Goal: Task Accomplishment & Management: Use online tool/utility

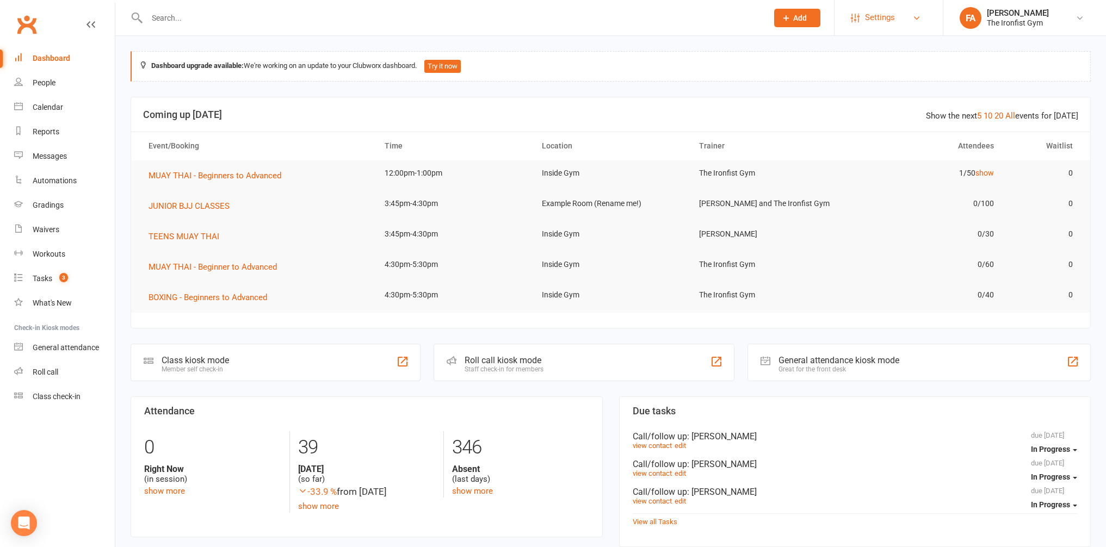
click at [871, 19] on span "Settings" at bounding box center [880, 17] width 30 height 24
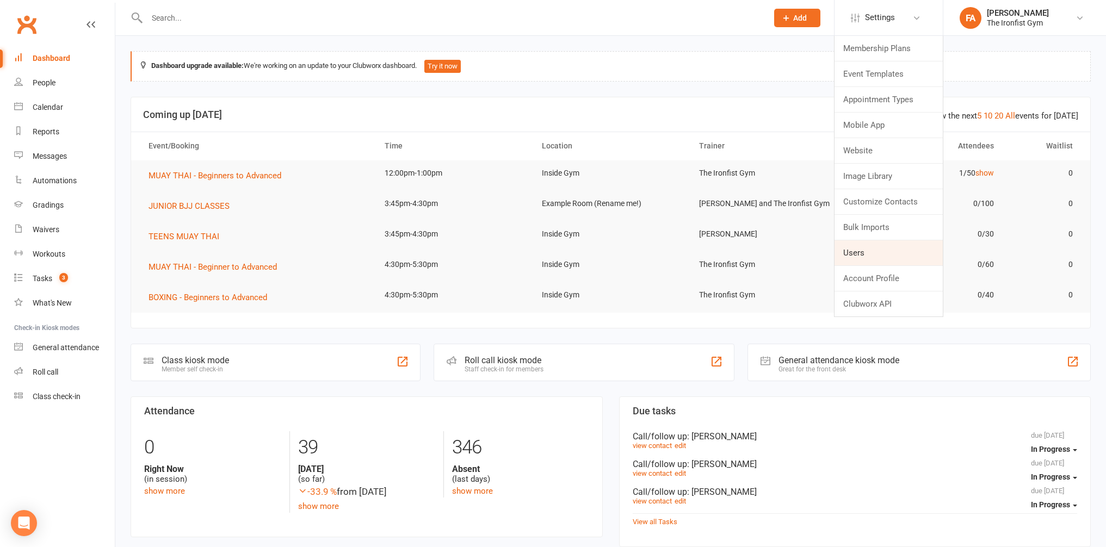
click at [864, 253] on link "Users" at bounding box center [889, 253] width 108 height 25
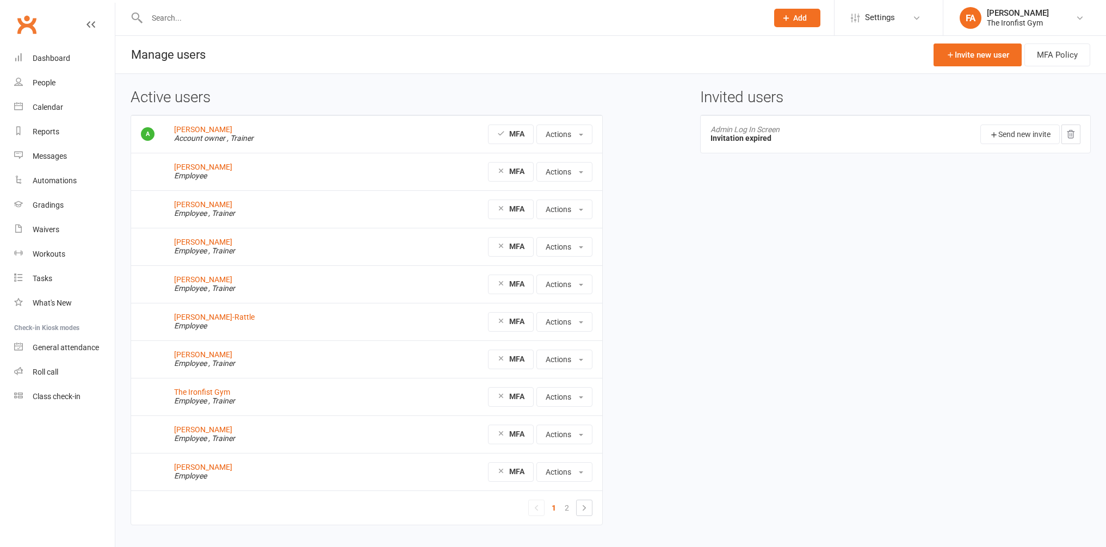
click at [883, 30] on li "Settings Membership Plans Event Templates Appointment Types Mobile App Website …" at bounding box center [888, 17] width 109 height 35
click at [884, 20] on span "Settings" at bounding box center [880, 17] width 30 height 24
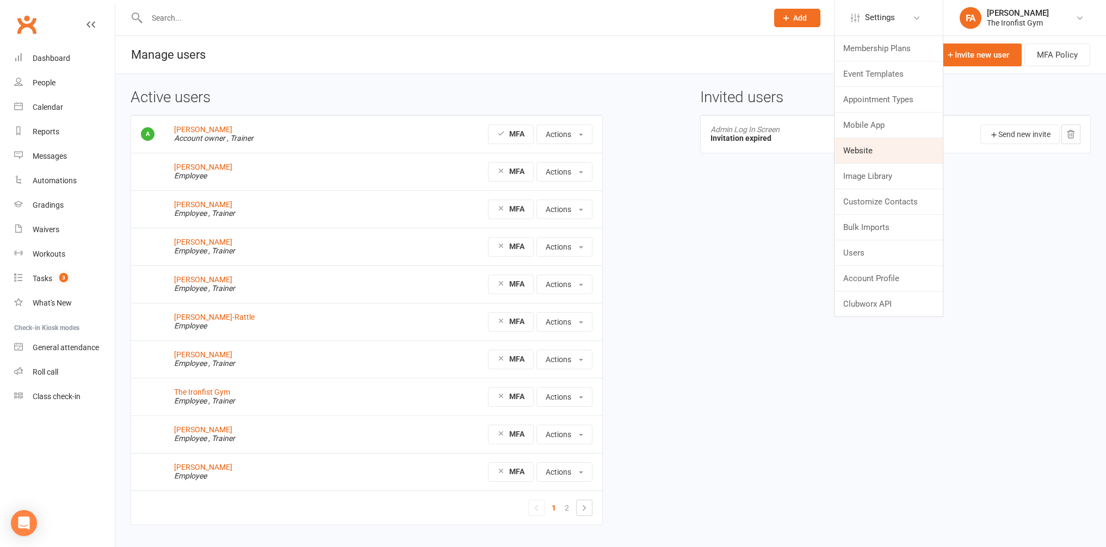
click at [855, 151] on link "Website" at bounding box center [889, 150] width 108 height 25
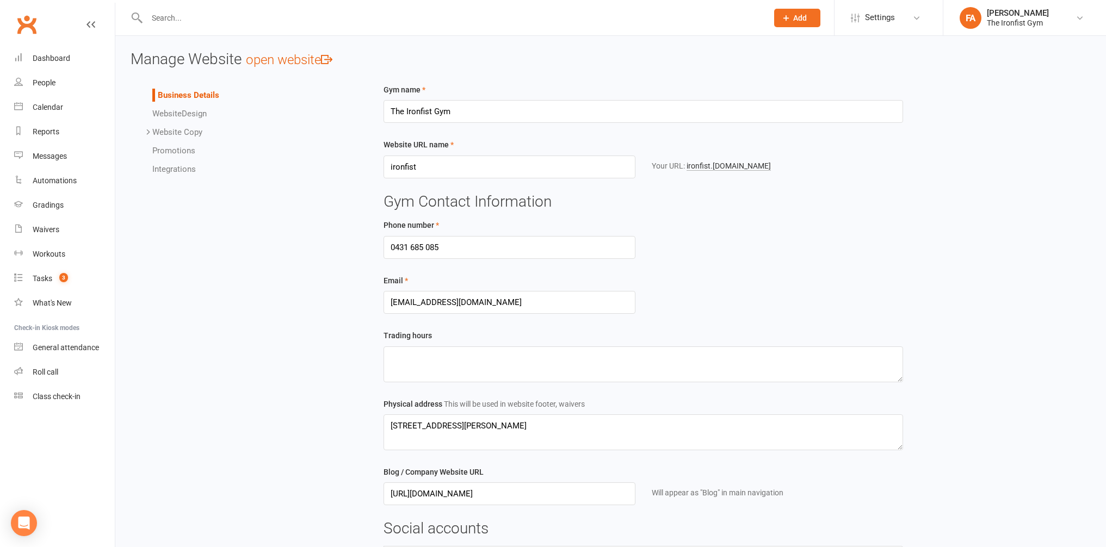
click at [207, 114] on link "Website Design" at bounding box center [179, 114] width 54 height 10
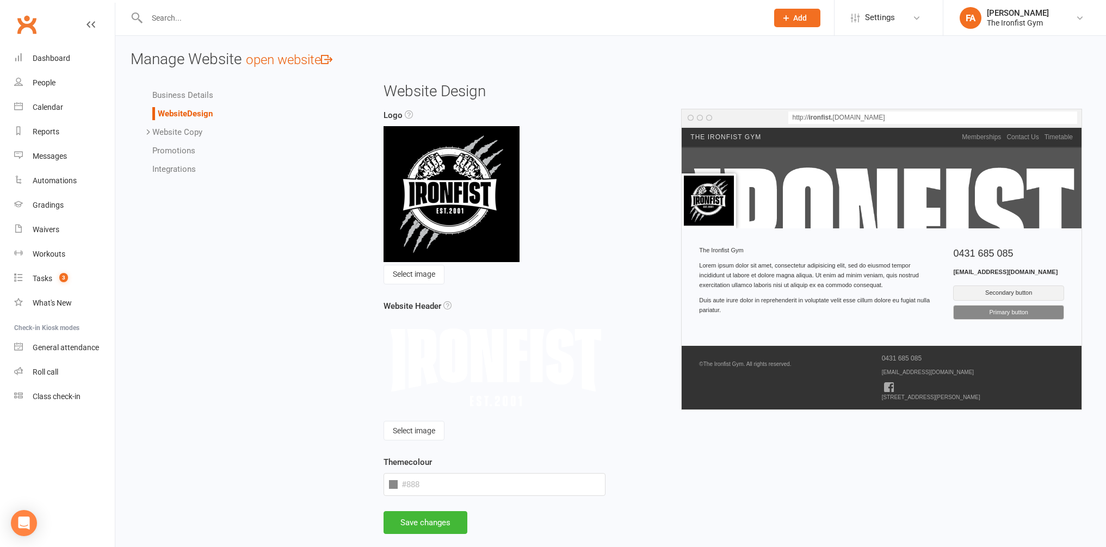
click at [189, 132] on link "Website Copy" at bounding box center [177, 132] width 50 height 10
click at [169, 220] on link "Promotions" at bounding box center [173, 225] width 43 height 10
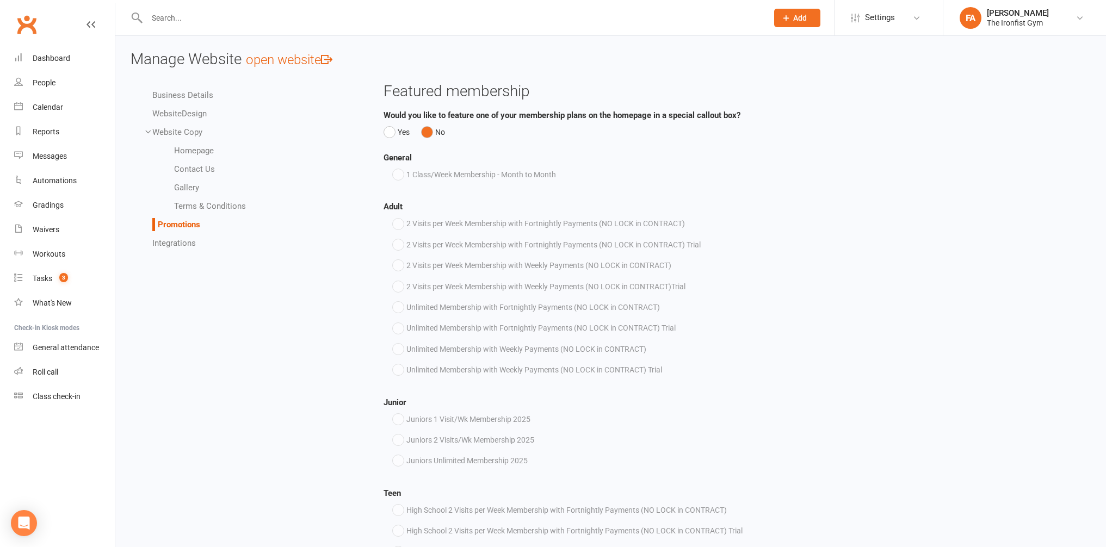
click at [175, 245] on link "Integrations" at bounding box center [174, 243] width 44 height 10
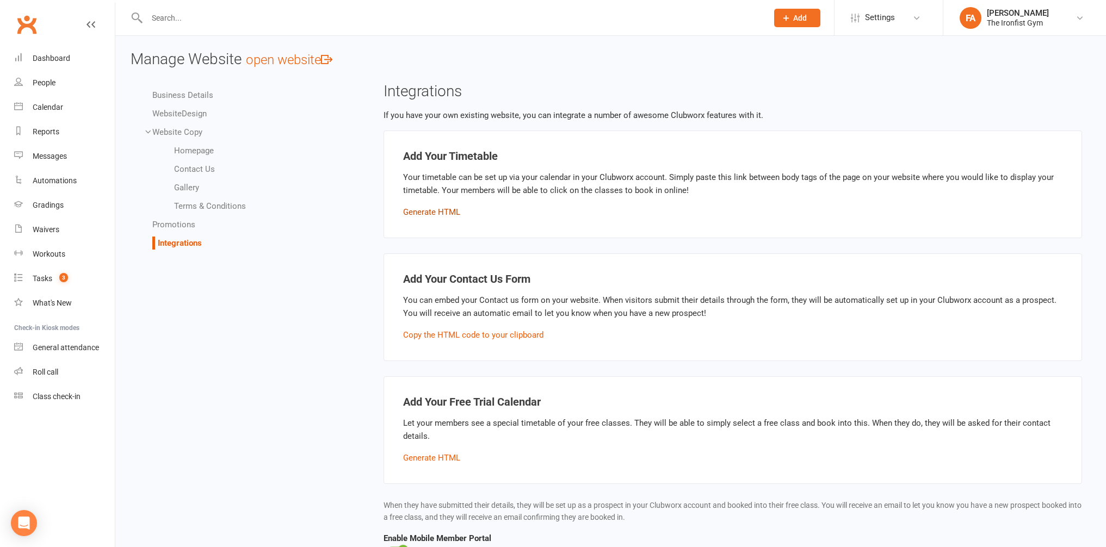
click at [435, 212] on button "Generate HTML" at bounding box center [431, 212] width 57 height 13
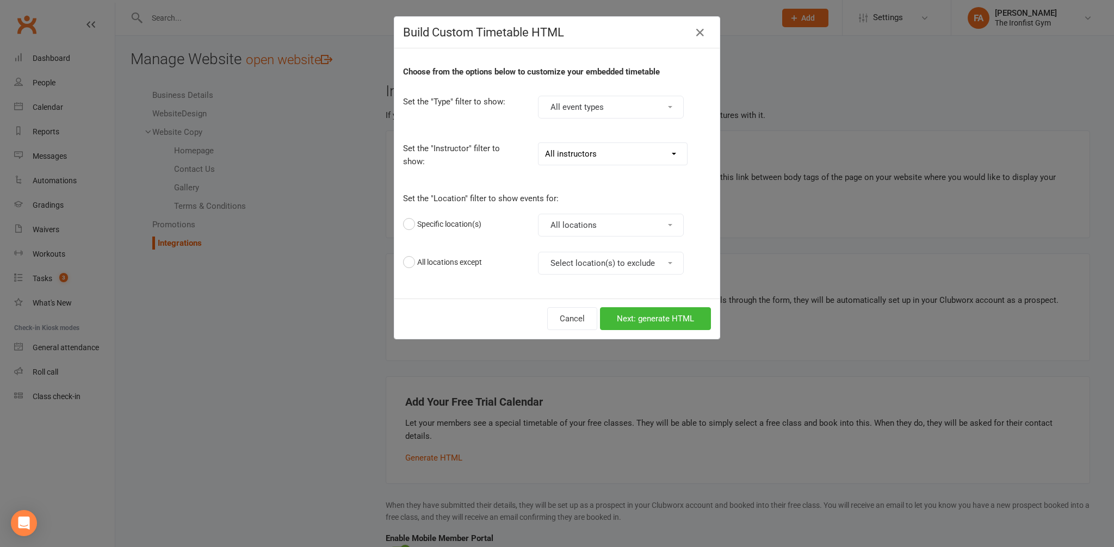
click at [545, 230] on button "All locations" at bounding box center [611, 225] width 146 height 23
click at [502, 228] on div "Specific location(s)" at bounding box center [462, 224] width 119 height 21
click at [486, 293] on div "Choose from the options below to customize your embedded timetable Set the "Typ…" at bounding box center [557, 173] width 325 height 250
click at [552, 262] on button "Select location(s) to exclude" at bounding box center [611, 263] width 146 height 23
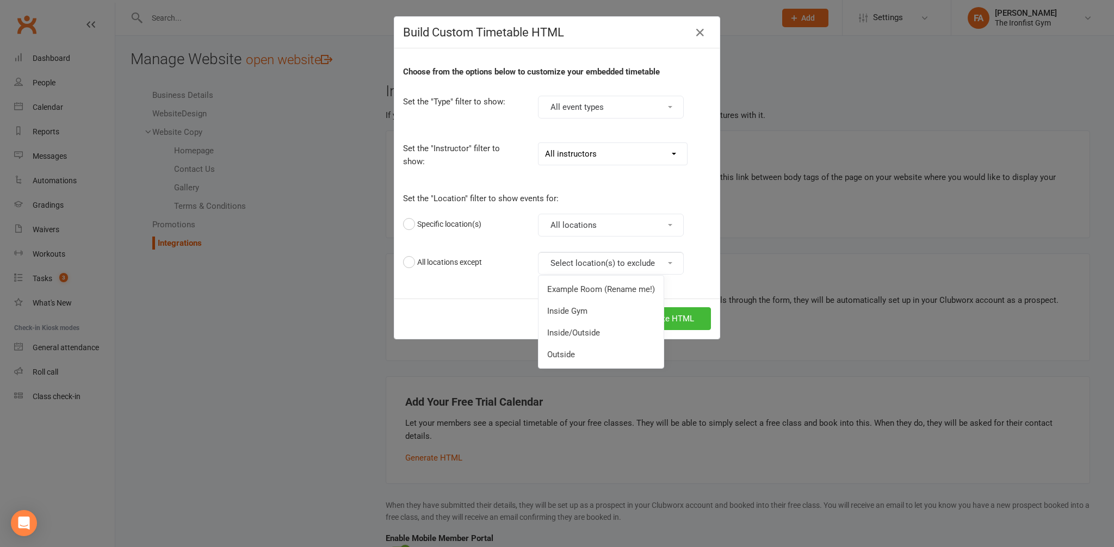
click at [513, 263] on div "All locations except" at bounding box center [462, 262] width 119 height 21
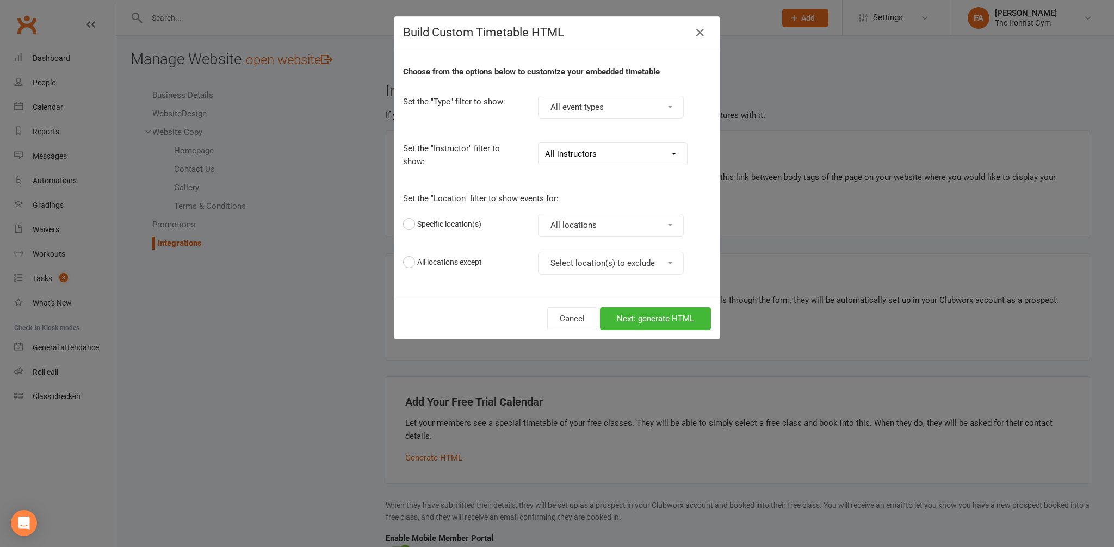
click at [512, 291] on div "Choose from the options below to customize your embedded timetable Set the "Typ…" at bounding box center [557, 173] width 325 height 250
click at [632, 319] on button "Next: generate HTML" at bounding box center [655, 318] width 111 height 23
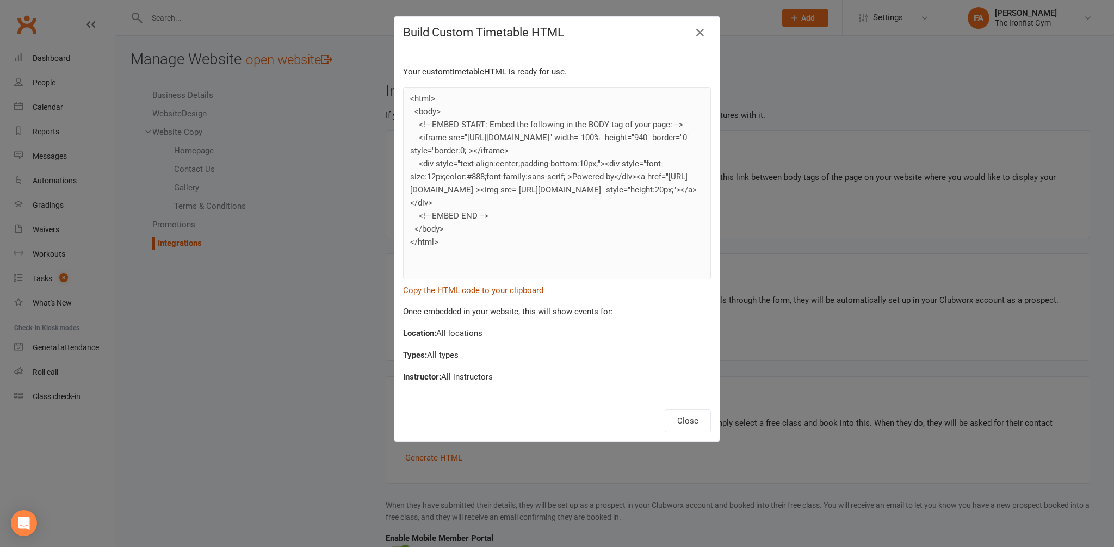
click at [446, 289] on button "Copy the HTML code to your clipboard" at bounding box center [473, 290] width 140 height 13
click at [432, 287] on button "Copy the HTML code to your clipboard" at bounding box center [473, 290] width 140 height 13
